Goal: Task Accomplishment & Management: Manage account settings

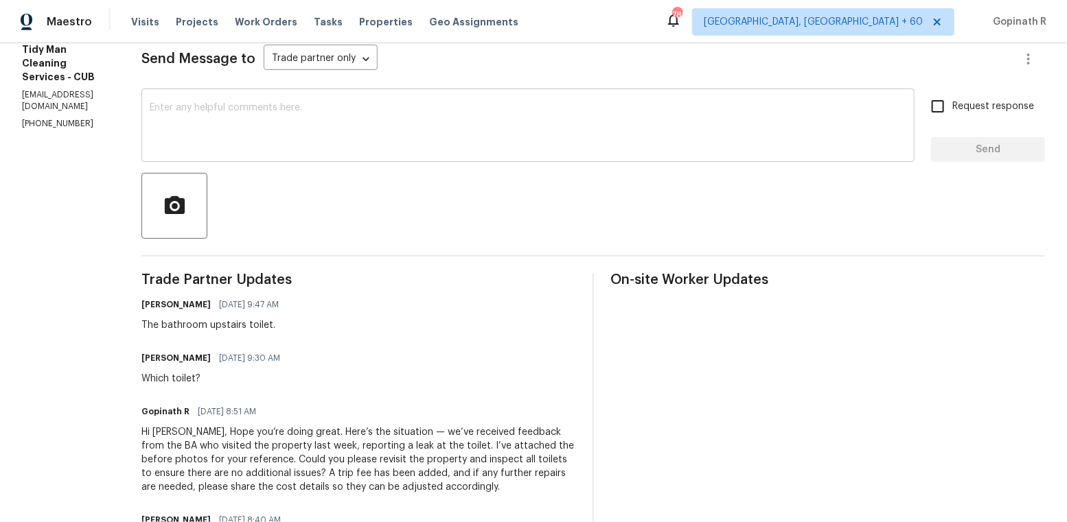
scroll to position [224, 0]
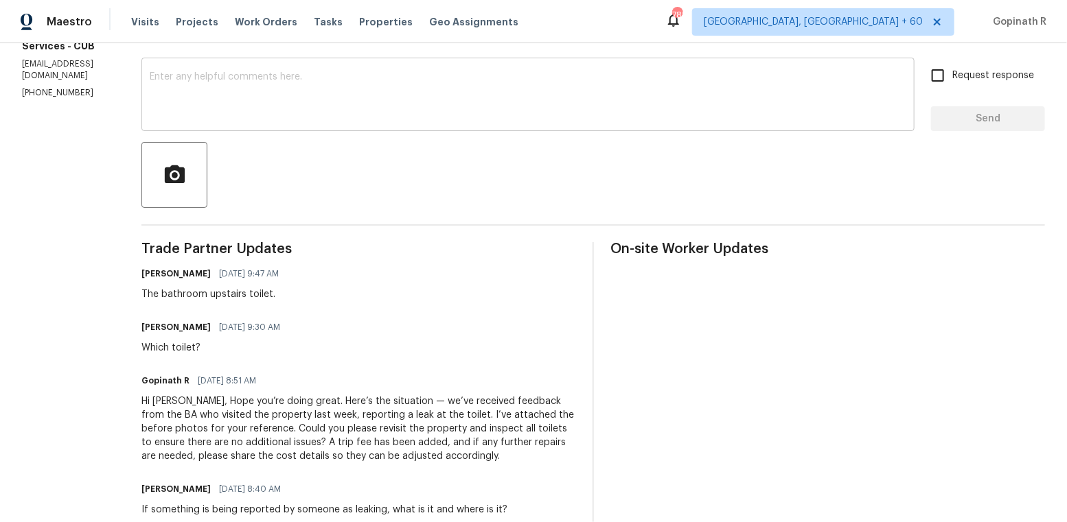
click at [216, 101] on textarea at bounding box center [528, 96] width 756 height 48
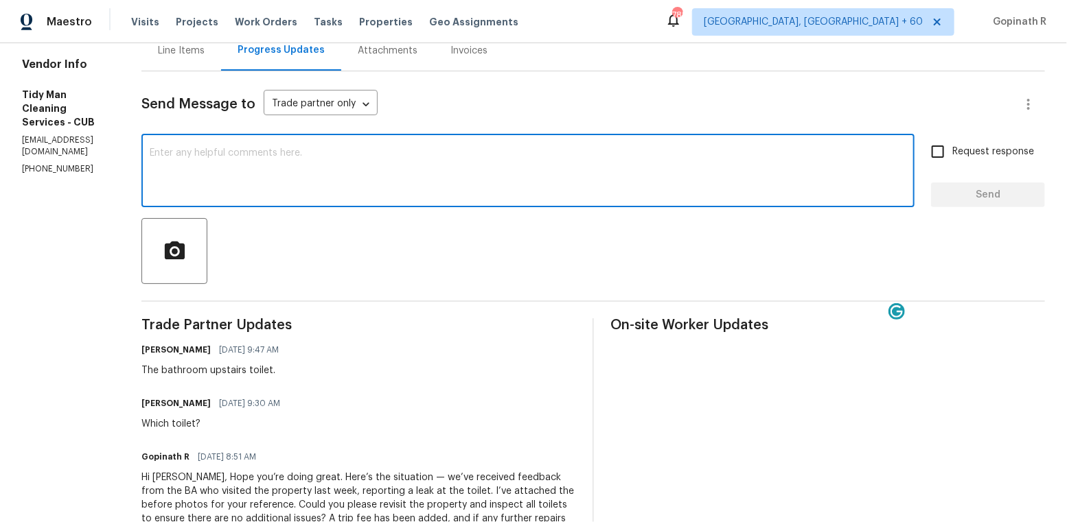
scroll to position [0, 0]
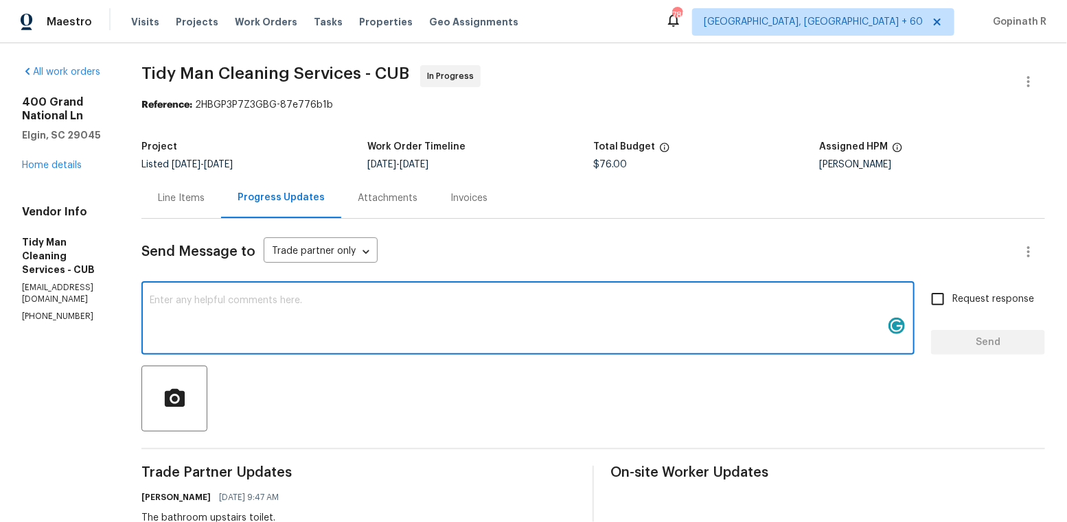
click at [185, 198] on div "Line Items" at bounding box center [181, 199] width 47 height 14
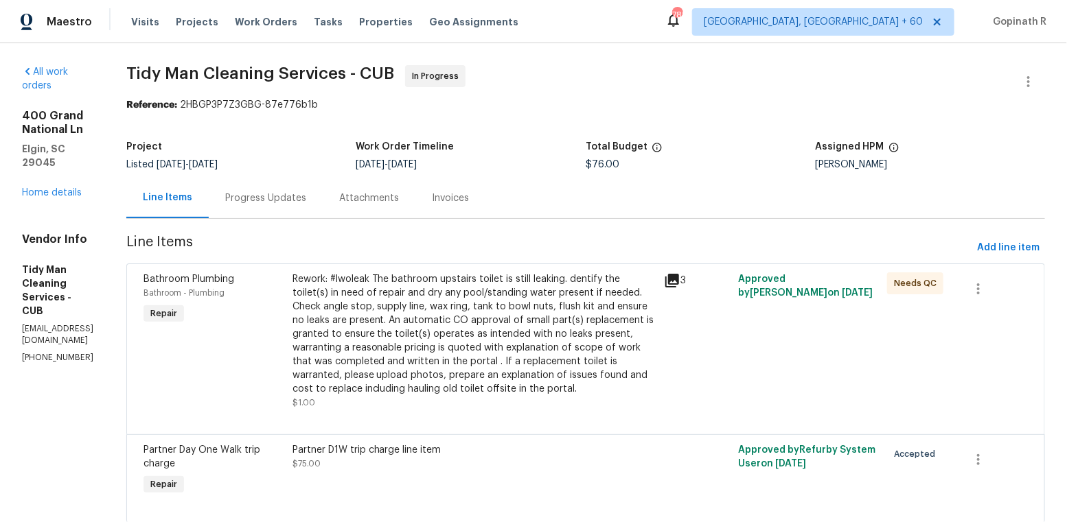
click at [541, 291] on div "Rework: #lwoleak The bathroom upstairs toilet is still leaking. dentify the toi…" at bounding box center [474, 335] width 364 height 124
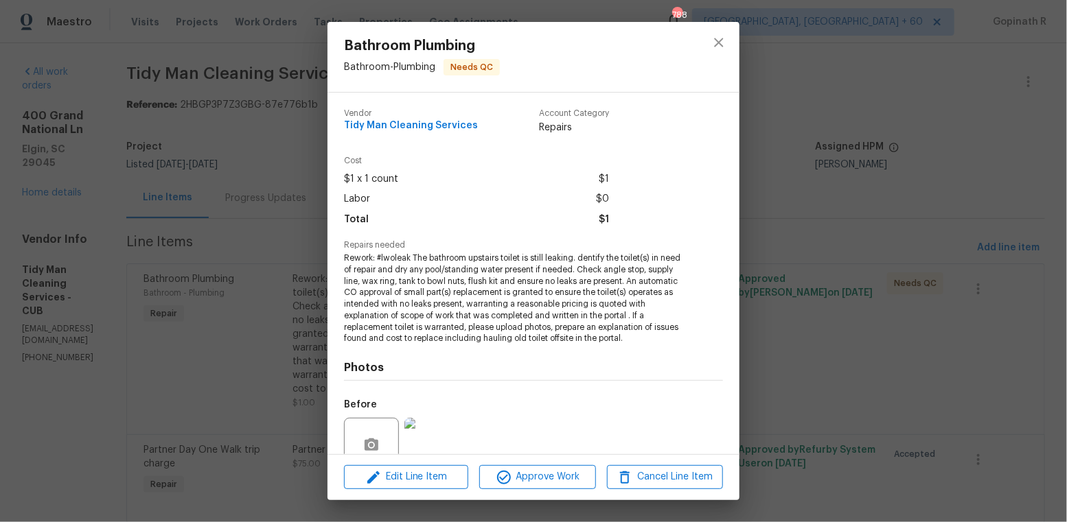
click at [443, 417] on div at bounding box center [432, 445] width 60 height 71
click at [441, 436] on img at bounding box center [431, 445] width 55 height 55
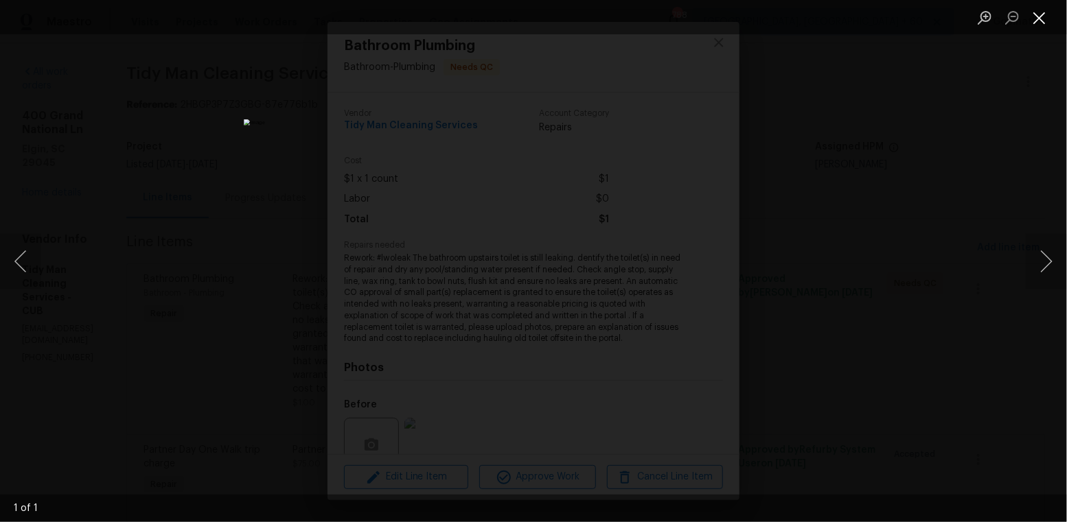
click at [1043, 16] on button "Close lightbox" at bounding box center [1039, 17] width 27 height 24
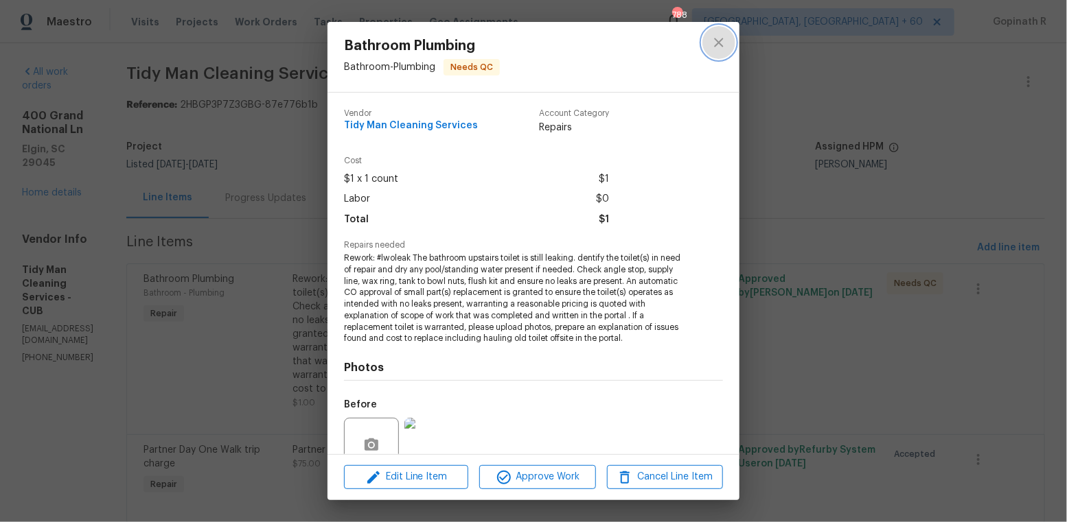
click at [715, 41] on icon "close" at bounding box center [718, 42] width 16 height 16
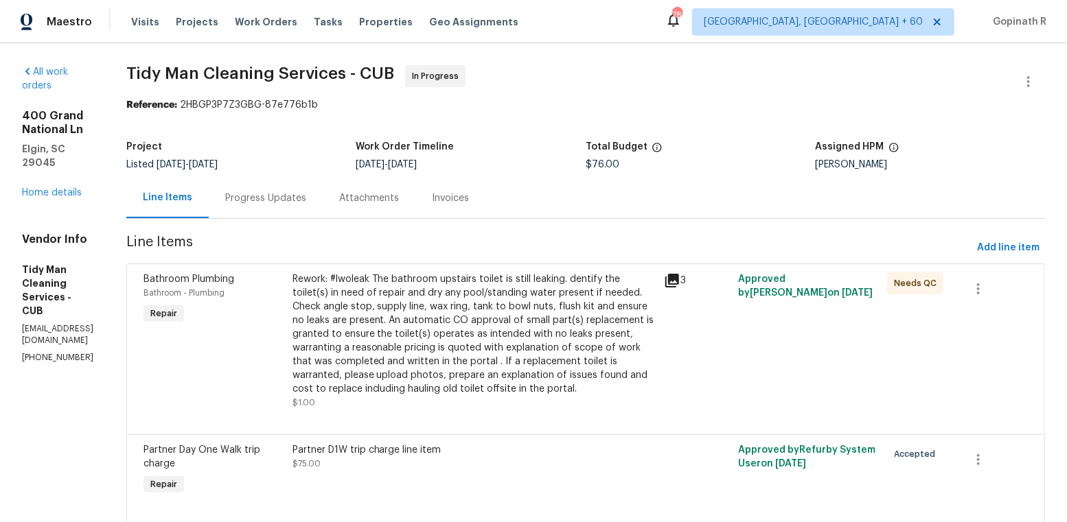
click at [288, 200] on div "Progress Updates" at bounding box center [265, 199] width 81 height 14
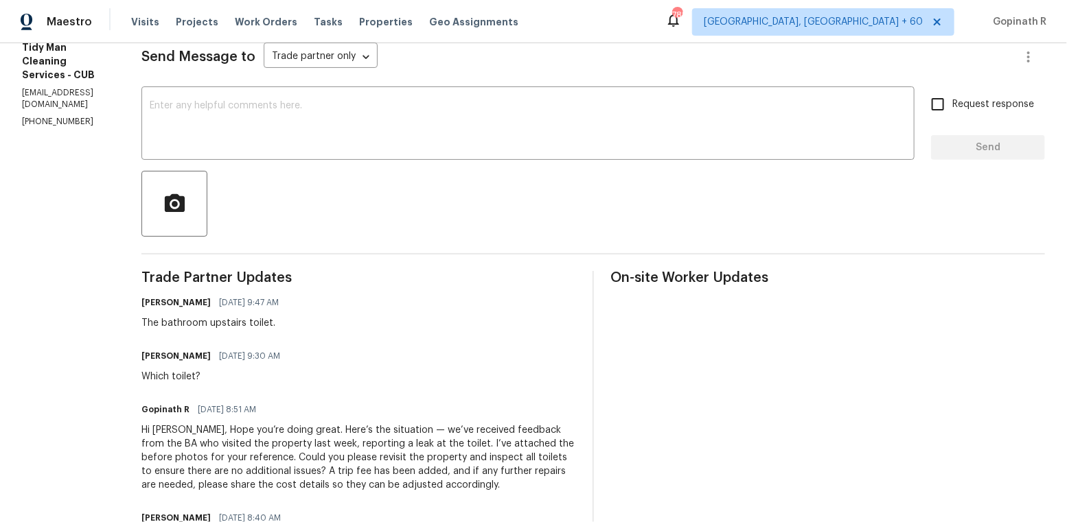
scroll to position [206, 0]
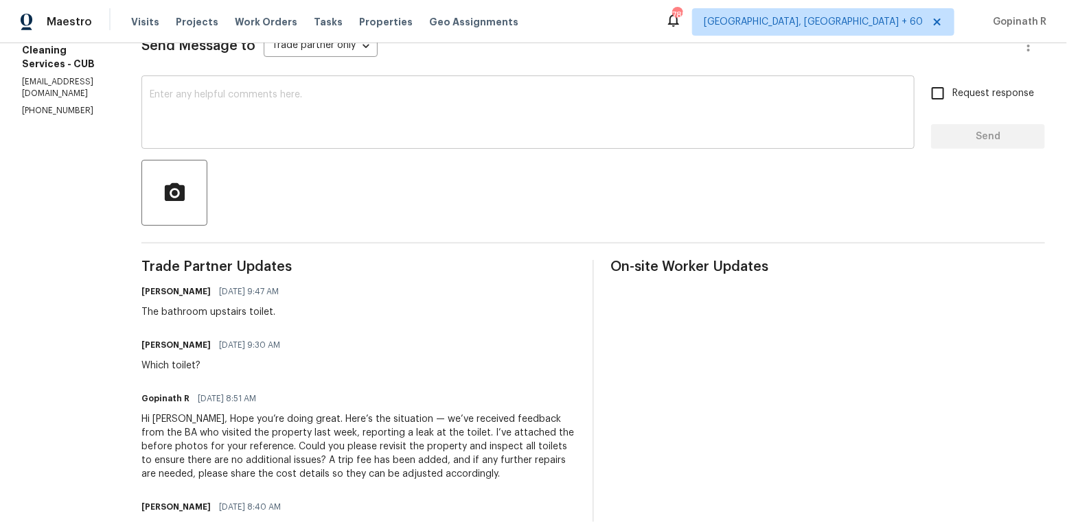
click at [209, 111] on textarea at bounding box center [528, 114] width 756 height 48
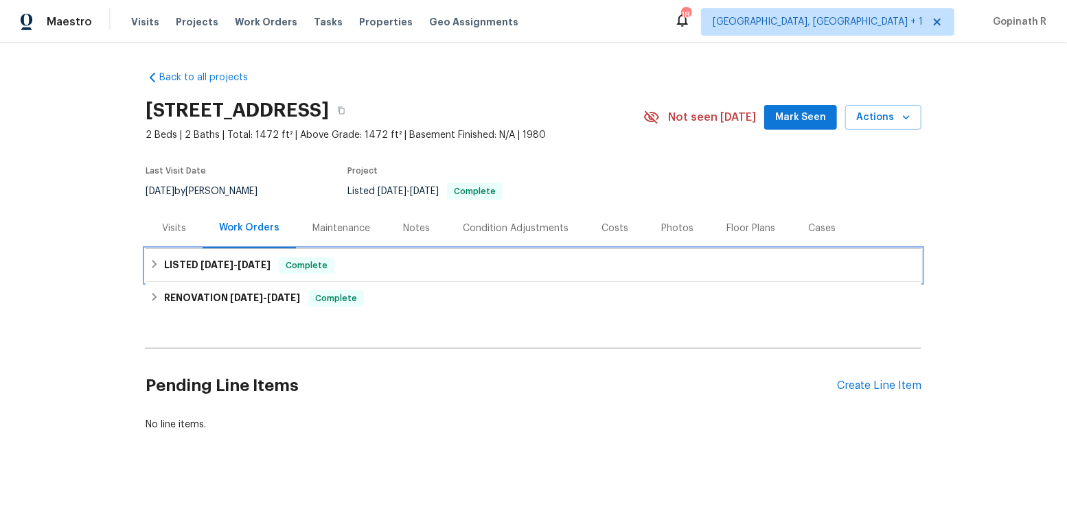
click at [333, 264] on span "Complete" at bounding box center [306, 266] width 53 height 14
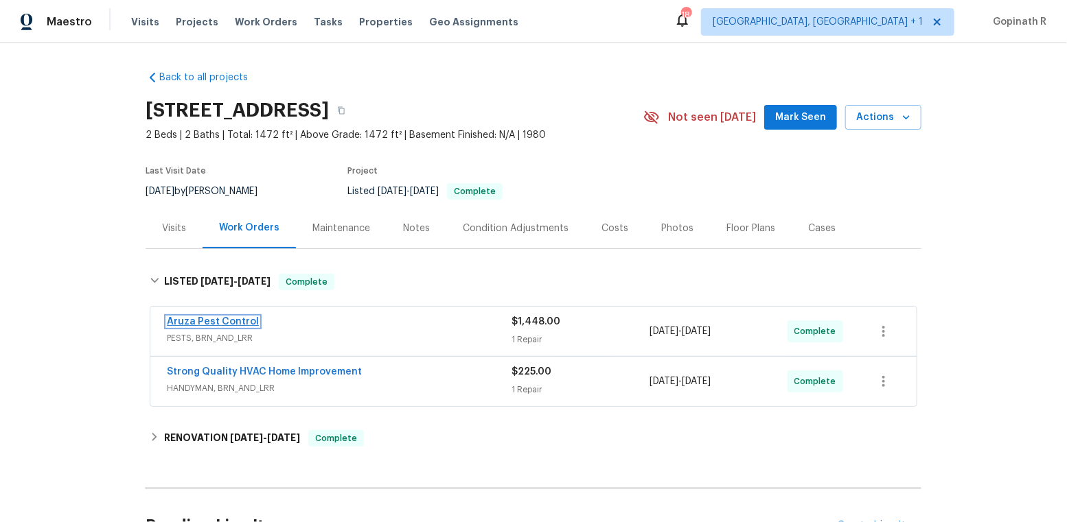
click at [248, 325] on link "Aruza Pest Control" at bounding box center [213, 322] width 92 height 10
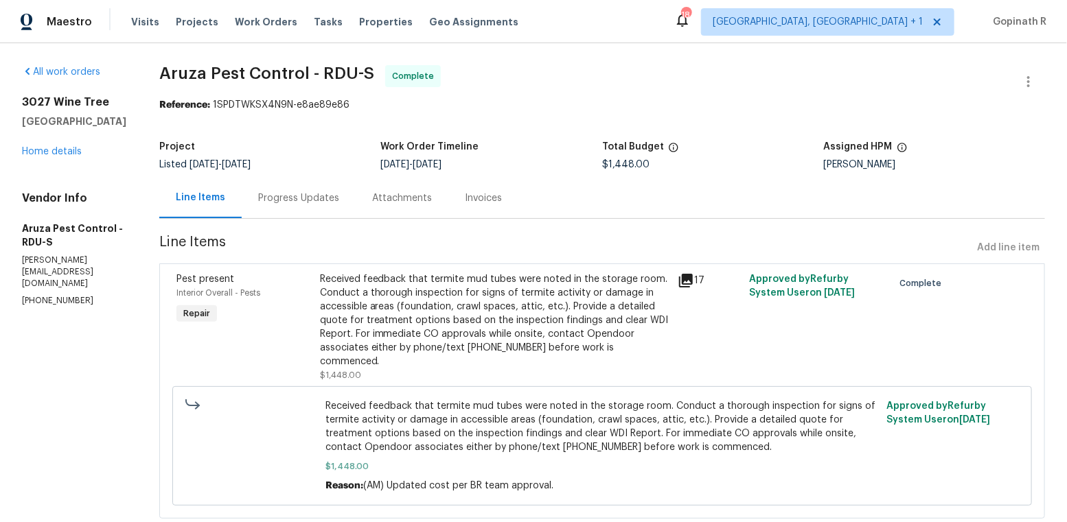
click at [369, 328] on div "Received feedback that termite mud tubes were noted in the storage room. Conduc…" at bounding box center [495, 321] width 350 height 96
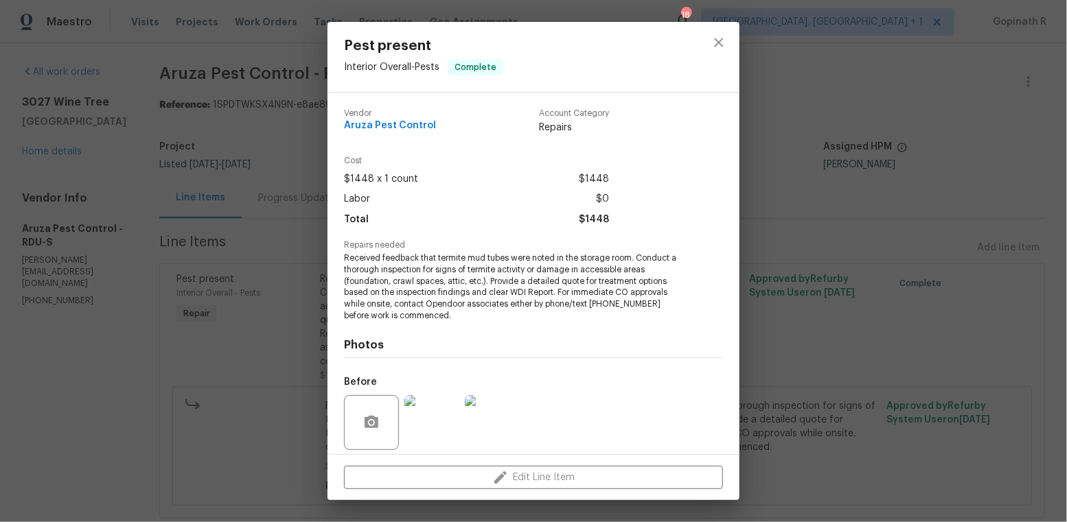
scroll to position [98, 0]
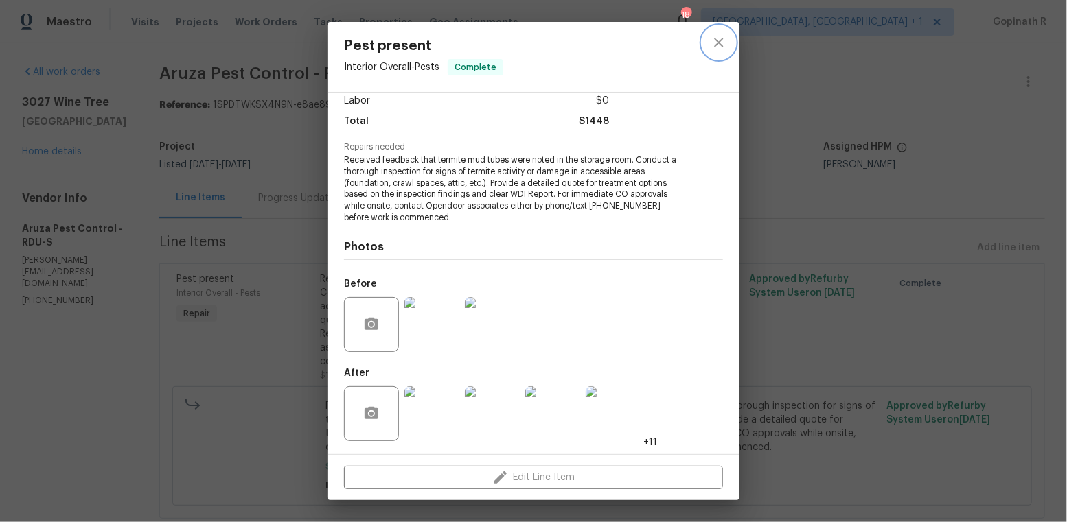
click at [720, 45] on icon "close" at bounding box center [718, 42] width 9 height 9
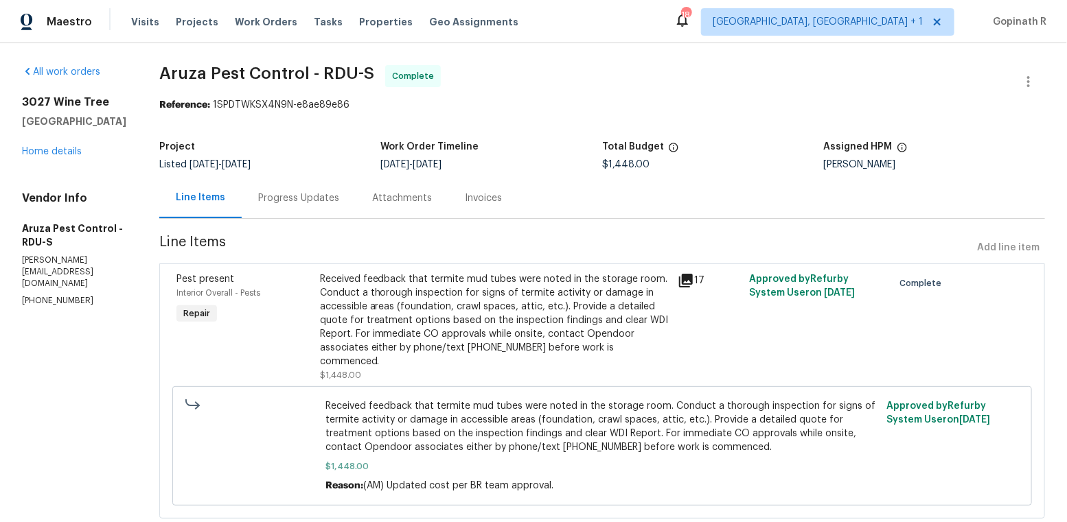
click at [286, 193] on div "Progress Updates" at bounding box center [298, 199] width 81 height 14
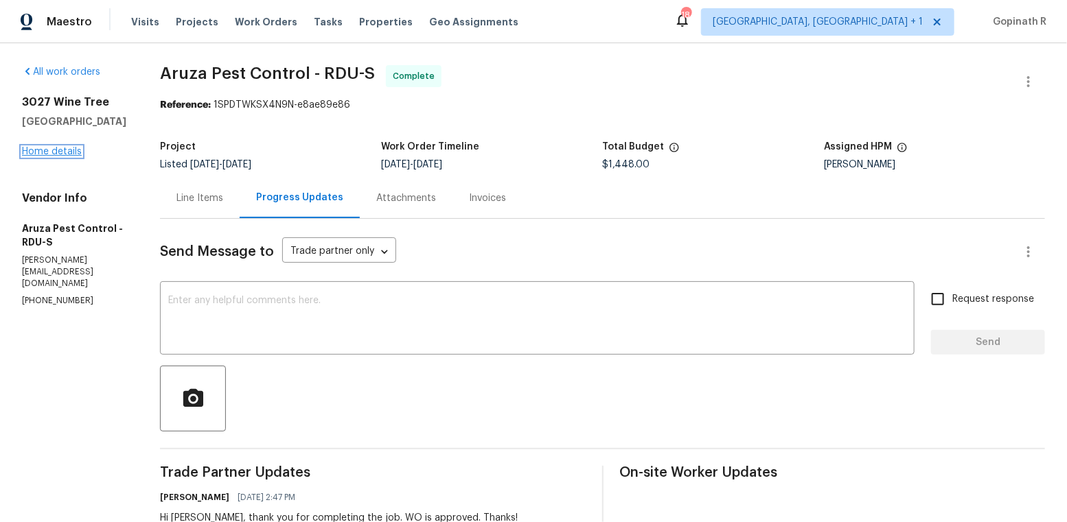
click at [68, 152] on link "Home details" at bounding box center [52, 152] width 60 height 10
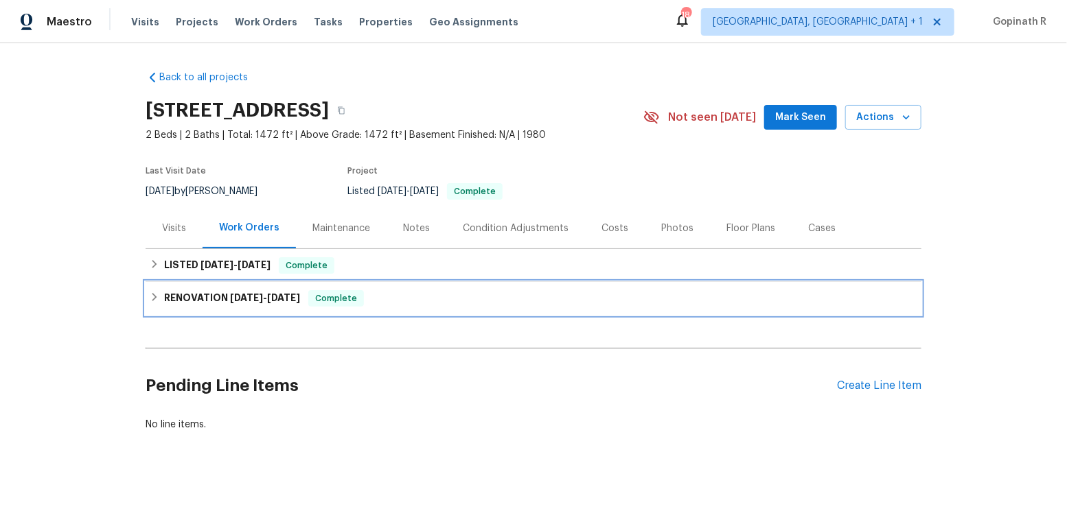
click at [265, 299] on span "[DATE] - [DATE]" at bounding box center [265, 298] width 70 height 10
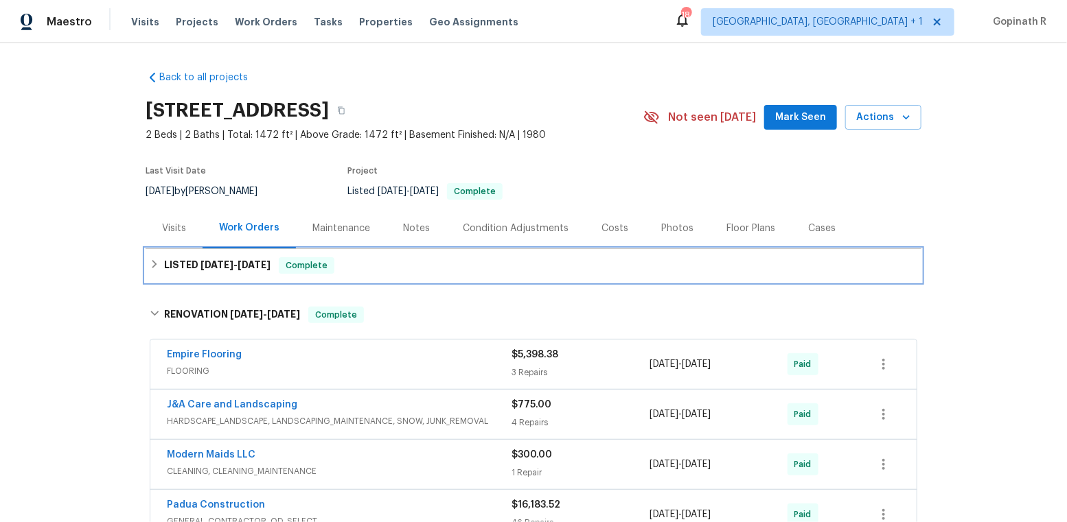
click at [293, 265] on span "Complete" at bounding box center [306, 266] width 53 height 14
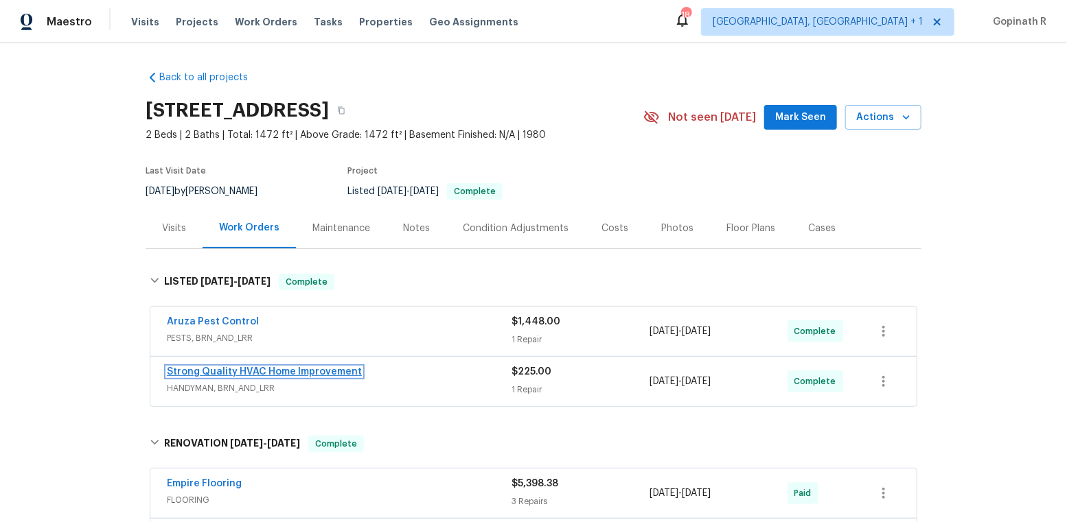
click at [312, 371] on link "Strong Quality HVAC Home Improvement" at bounding box center [264, 372] width 195 height 10
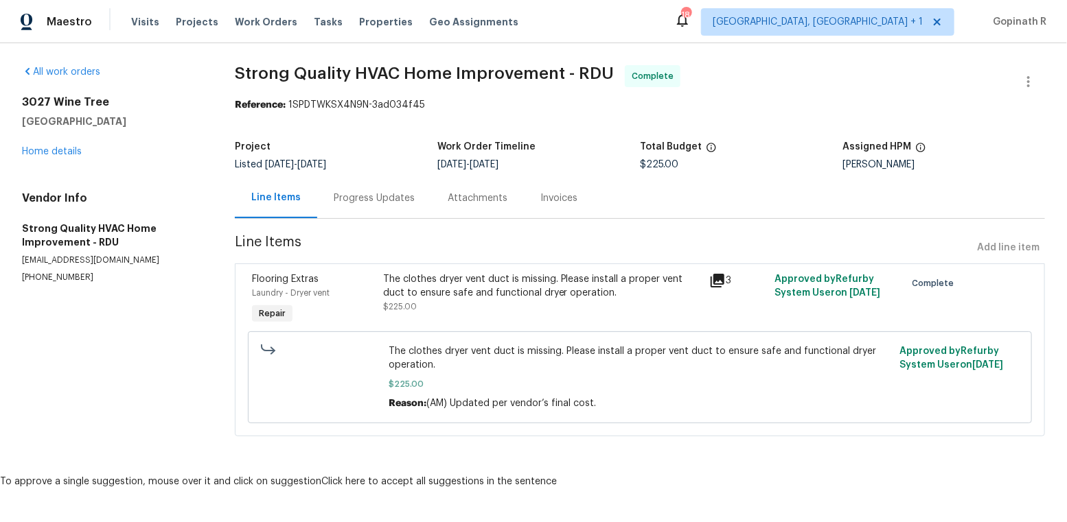
click at [463, 290] on div "The clothes dryer vent duct is missing. Please install a proper vent duct to en…" at bounding box center [542, 286] width 319 height 27
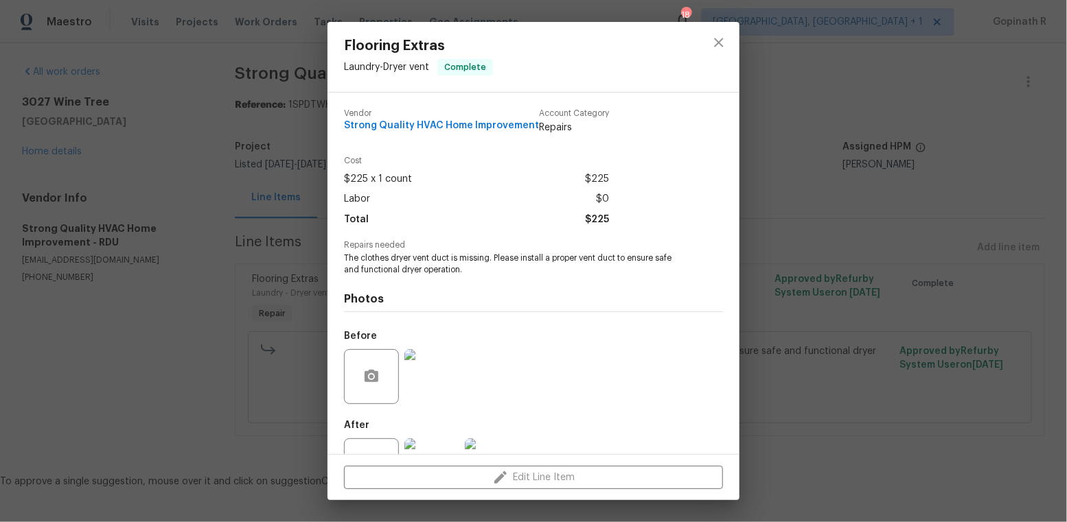
scroll to position [52, 0]
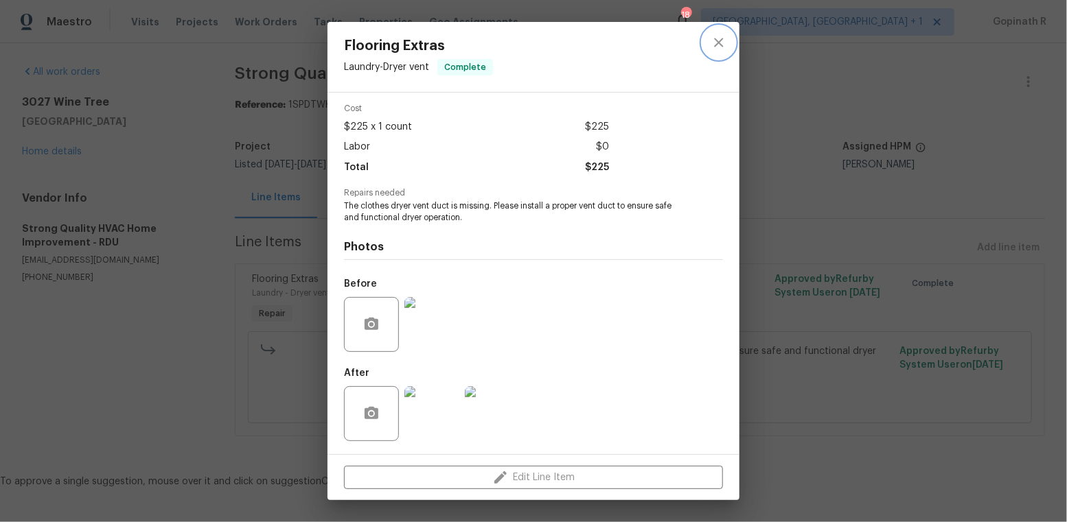
click at [721, 33] on button "close" at bounding box center [718, 42] width 33 height 33
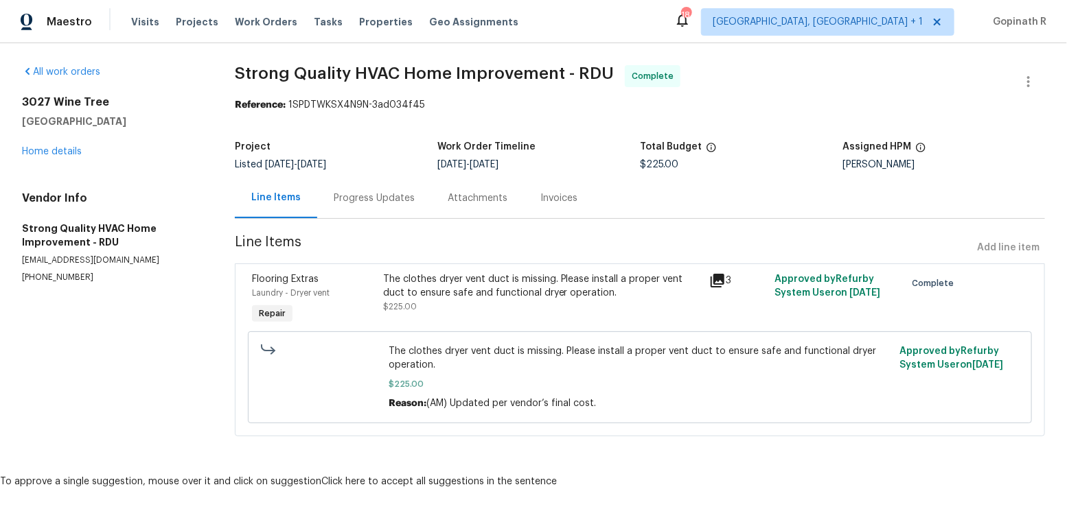
click at [345, 209] on div "Progress Updates" at bounding box center [374, 198] width 114 height 41
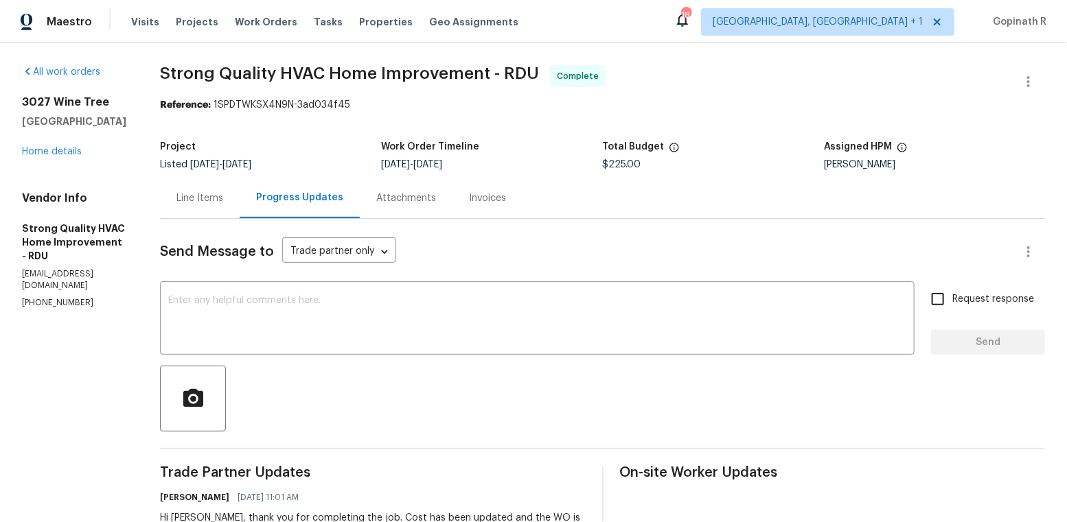
click at [250, 107] on div "Reference: 1SPDTWKSX4N9N-3ad034f45" at bounding box center [602, 105] width 885 height 14
copy div "1SPDTWKSX4N9N"
